Goal: Navigation & Orientation: Find specific page/section

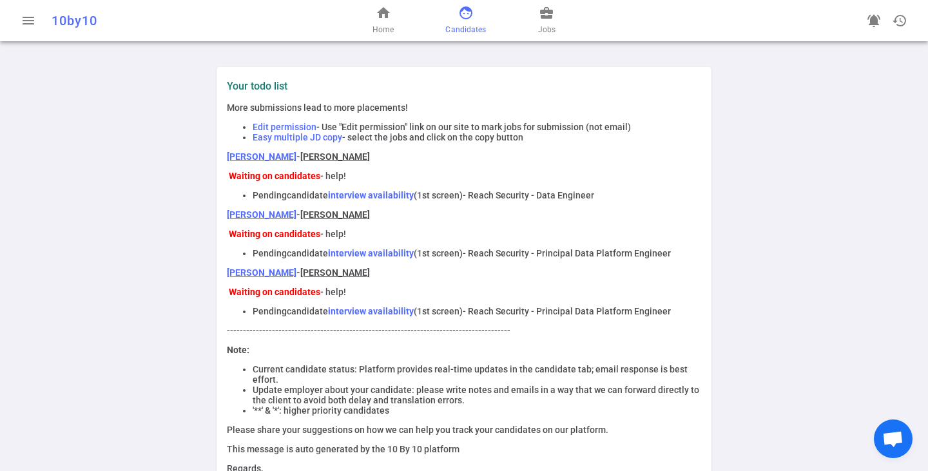
click at [464, 26] on span "Candidates" at bounding box center [465, 29] width 41 height 13
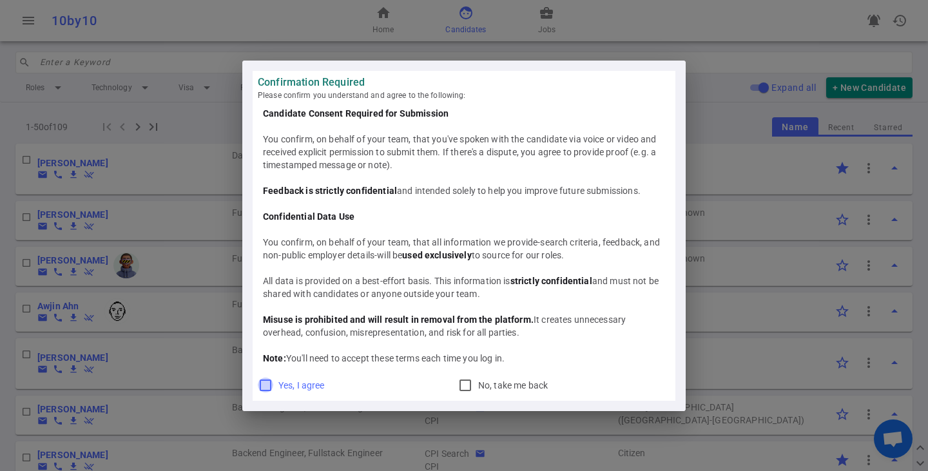
click at [264, 392] on input "Yes, I agree" at bounding box center [265, 385] width 15 height 15
checkbox input "true"
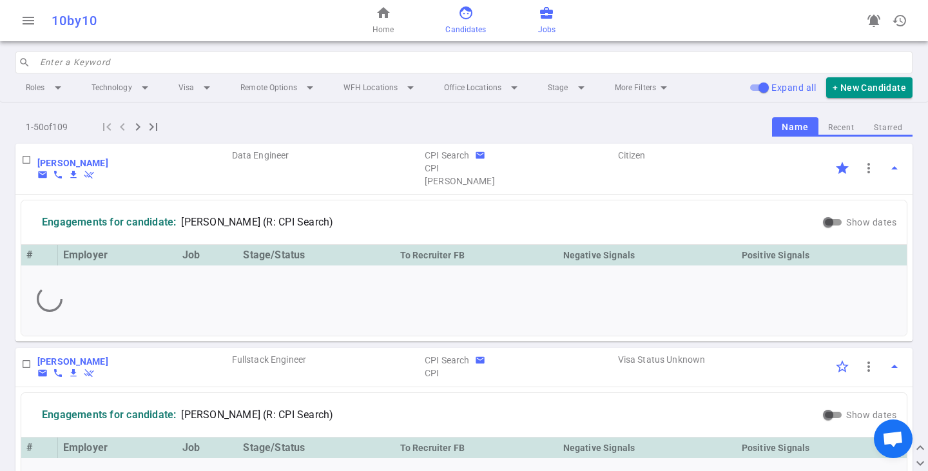
click at [542, 17] on span "business_center" at bounding box center [546, 12] width 15 height 15
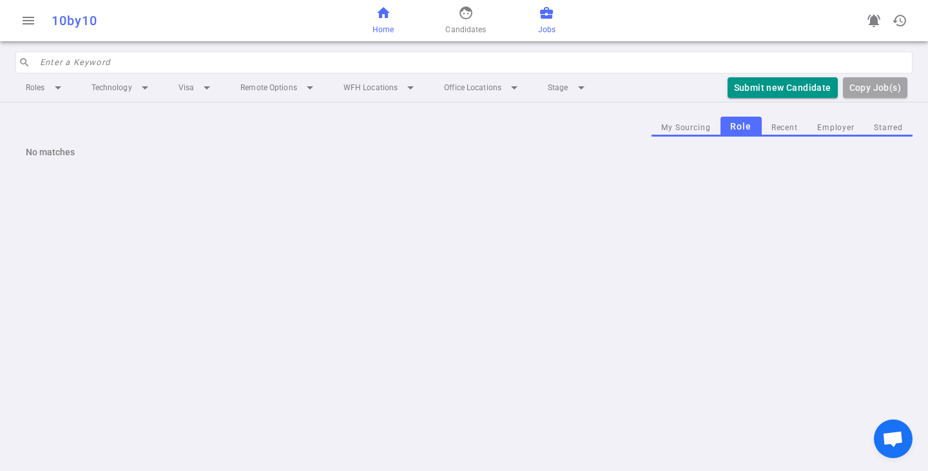
click at [374, 28] on span "Home" at bounding box center [382, 29] width 21 height 13
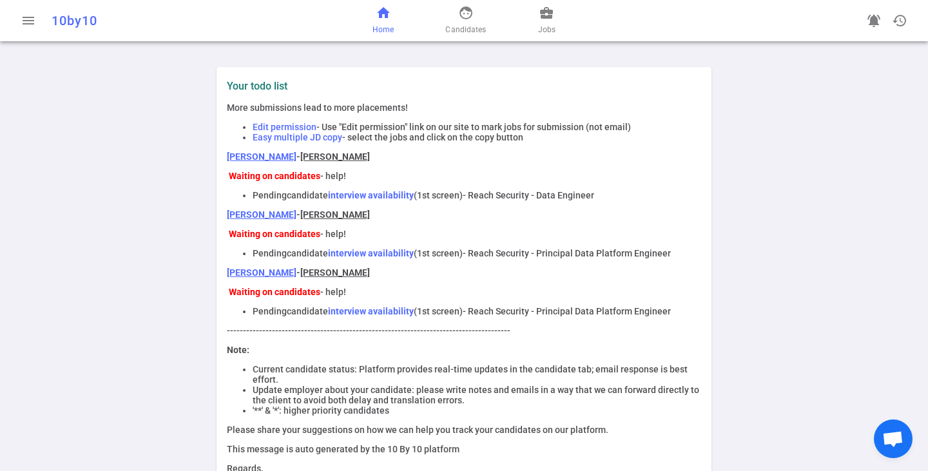
click at [581, 18] on div "home Home face Candidates business_center Jobs" at bounding box center [463, 20] width 299 height 41
click at [557, 17] on div "home Home face Candidates business_center Jobs" at bounding box center [463, 20] width 299 height 41
click at [546, 13] on span "business_center" at bounding box center [546, 12] width 15 height 15
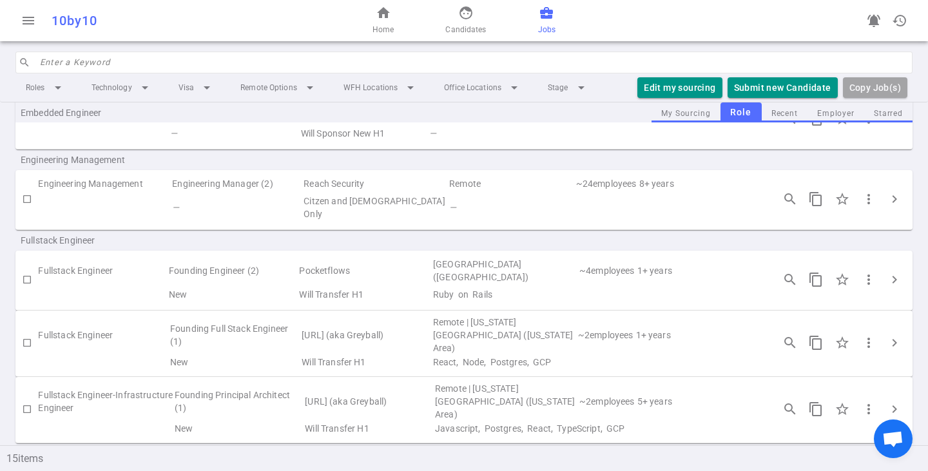
scroll to position [258, 0]
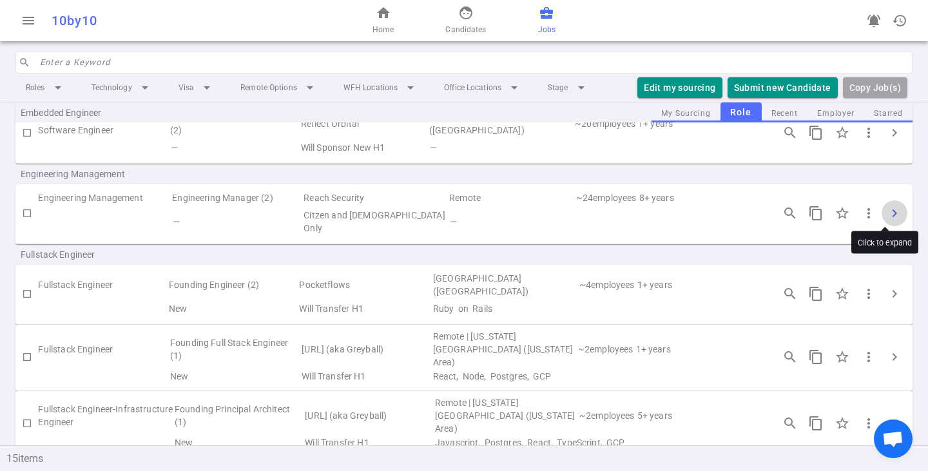
click at [887, 208] on span "chevron_right" at bounding box center [894, 213] width 15 height 15
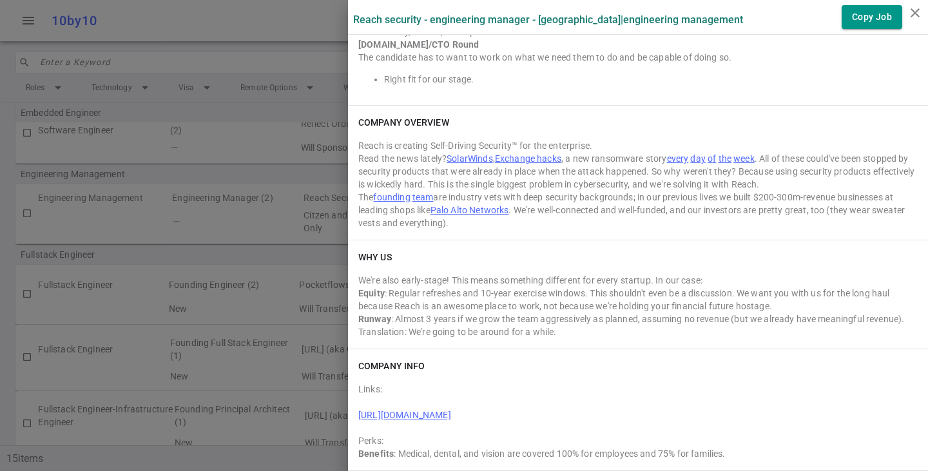
scroll to position [481, 0]
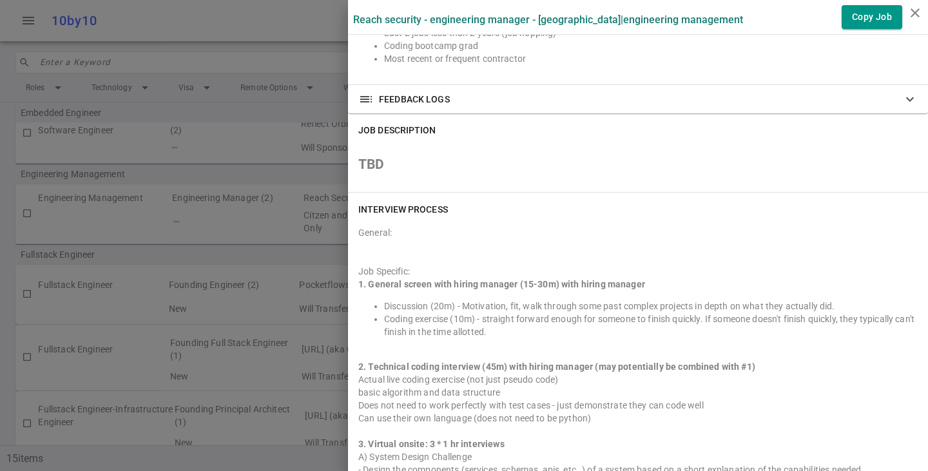
click at [256, 62] on div at bounding box center [464, 235] width 928 height 471
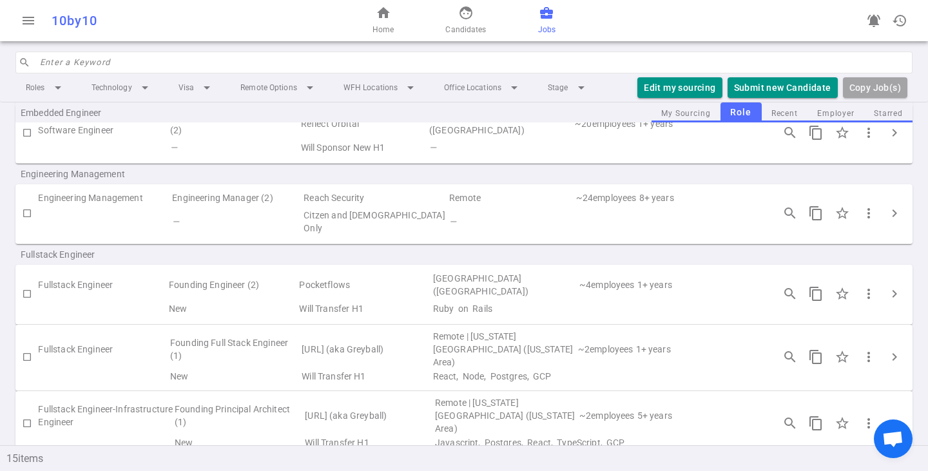
click at [256, 62] on input "search" at bounding box center [472, 62] width 865 height 21
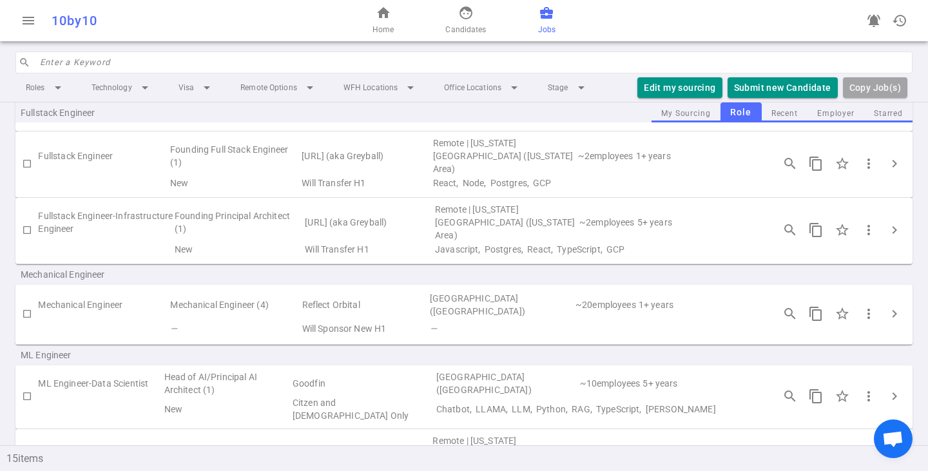
scroll to position [770, 0]
